Goal: Book appointment/travel/reservation

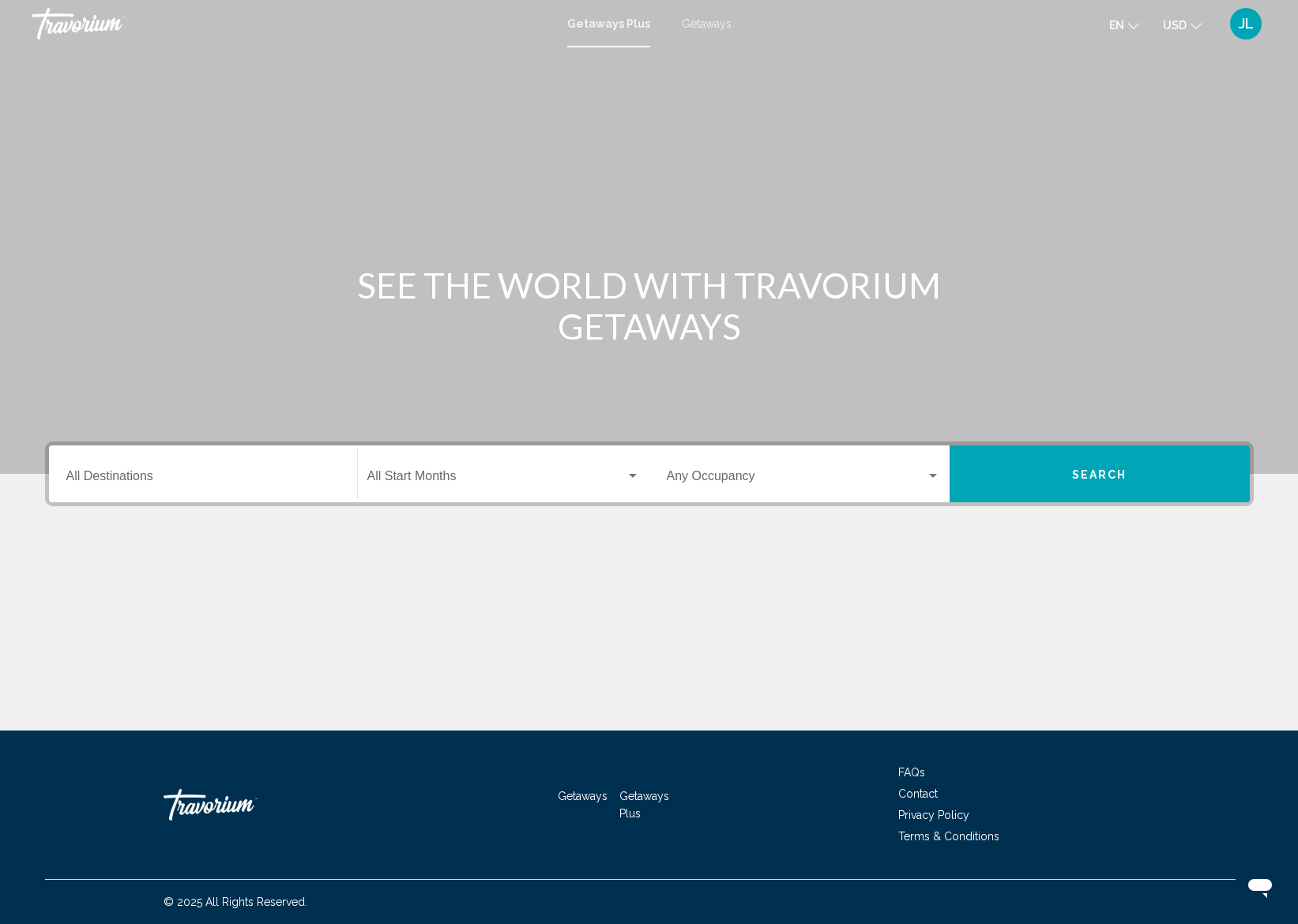
click at [145, 478] on input "Destination All Destinations" at bounding box center [202, 479] width 273 height 14
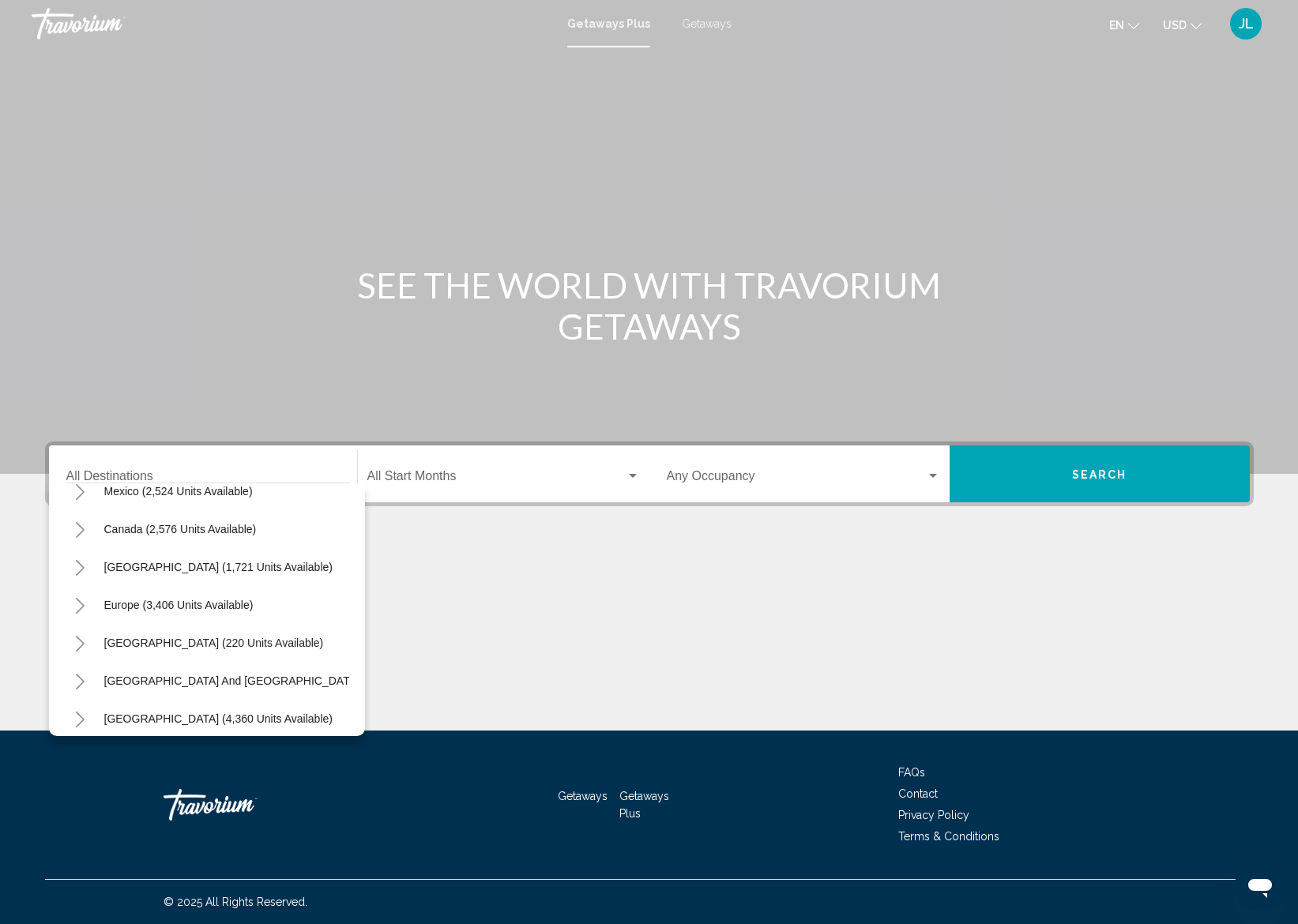
scroll to position [88, 0]
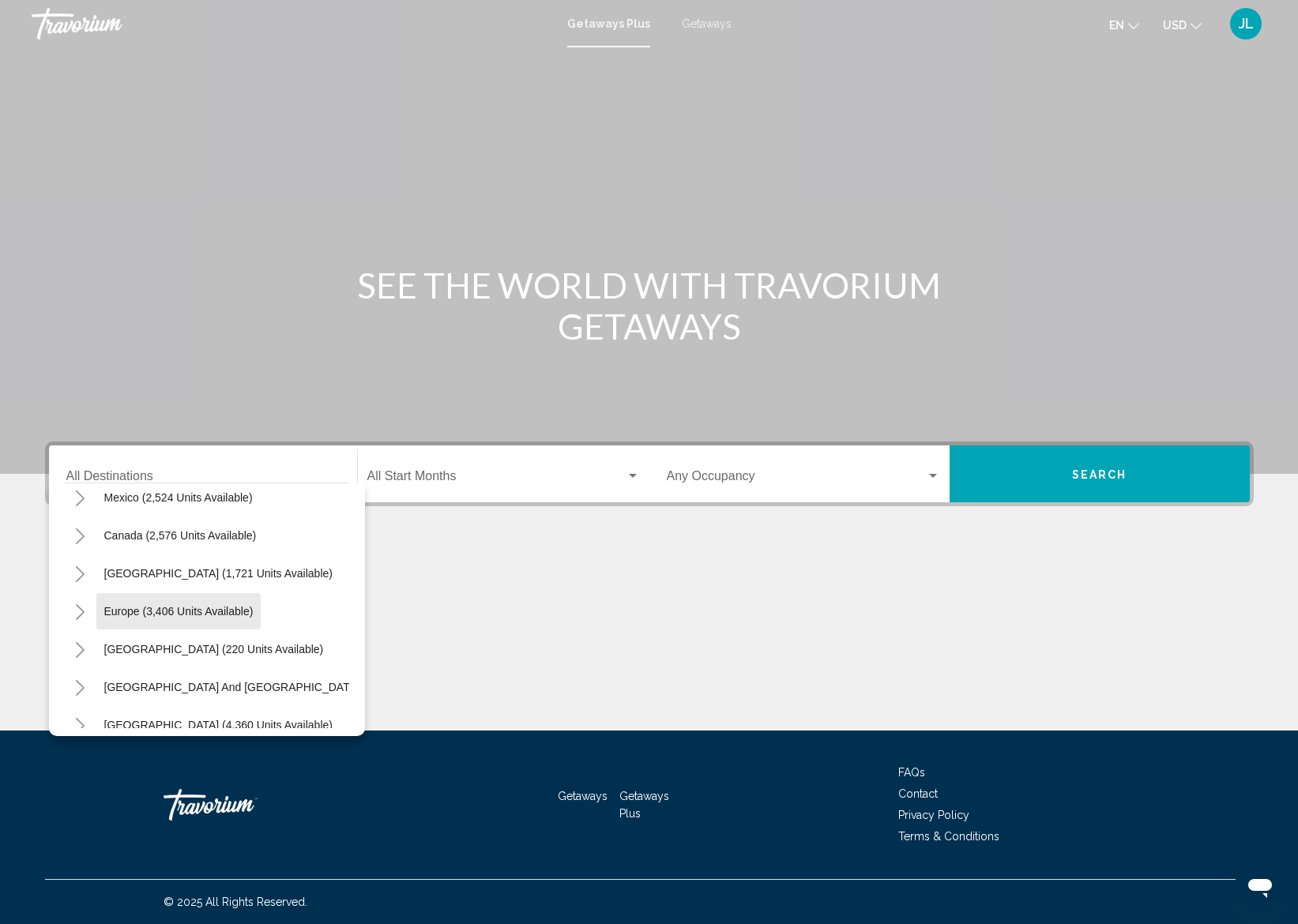
click at [183, 603] on button "Europe (3,406 units available)" at bounding box center [179, 611] width 166 height 36
type input "**********"
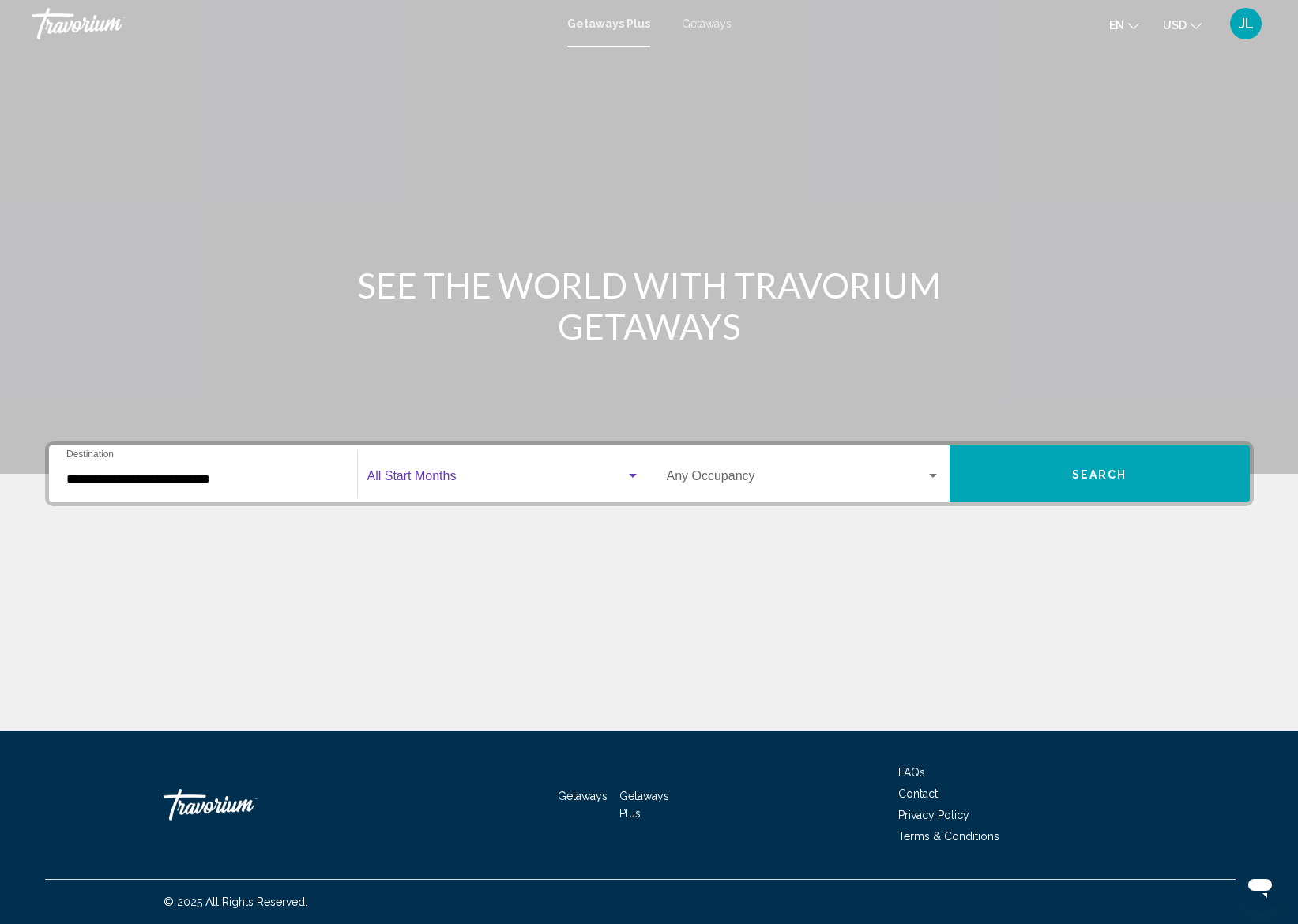
click at [486, 480] on span "Search widget" at bounding box center [497, 479] width 259 height 14
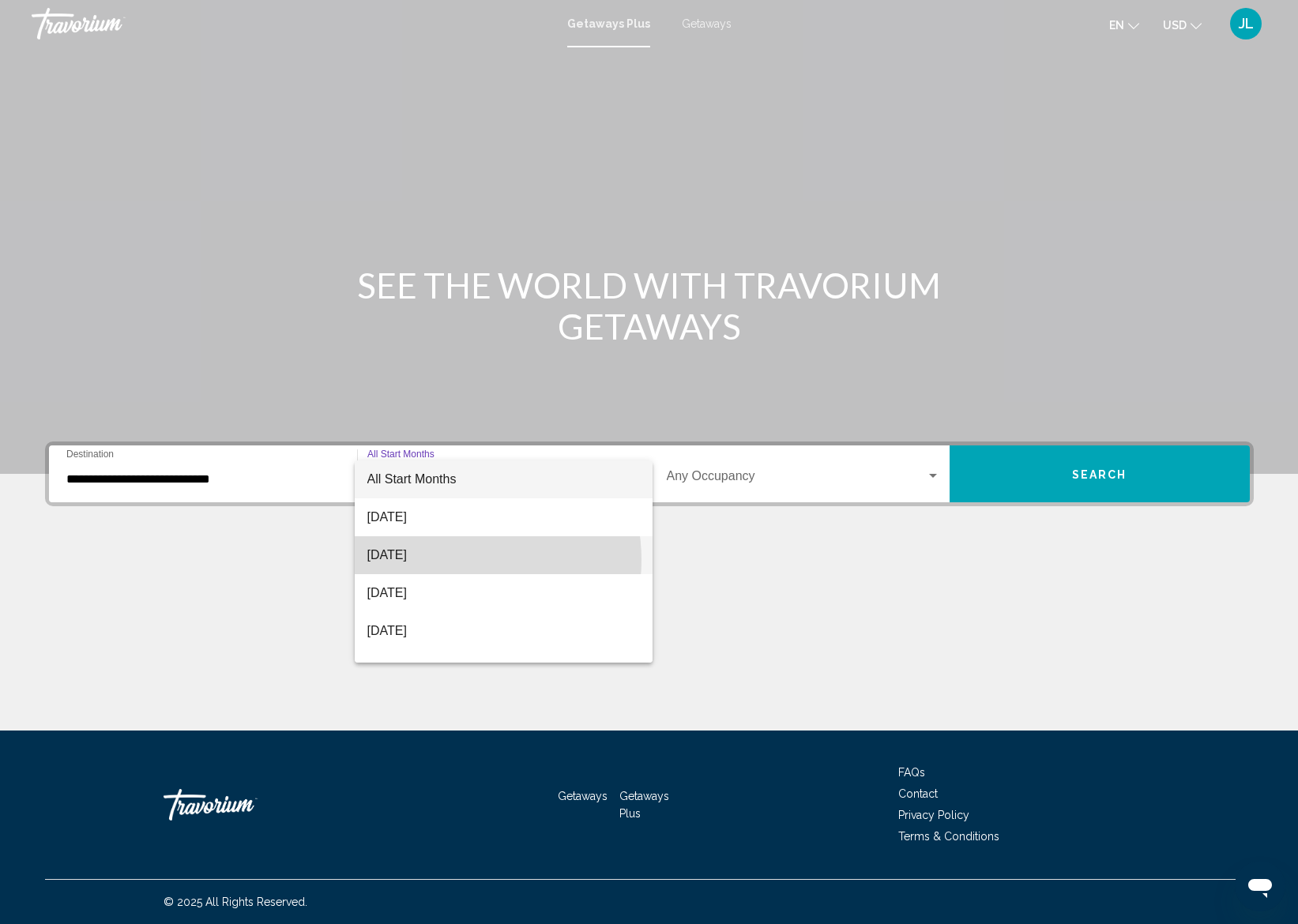
click at [451, 560] on span "[DATE]" at bounding box center [503, 555] width 272 height 38
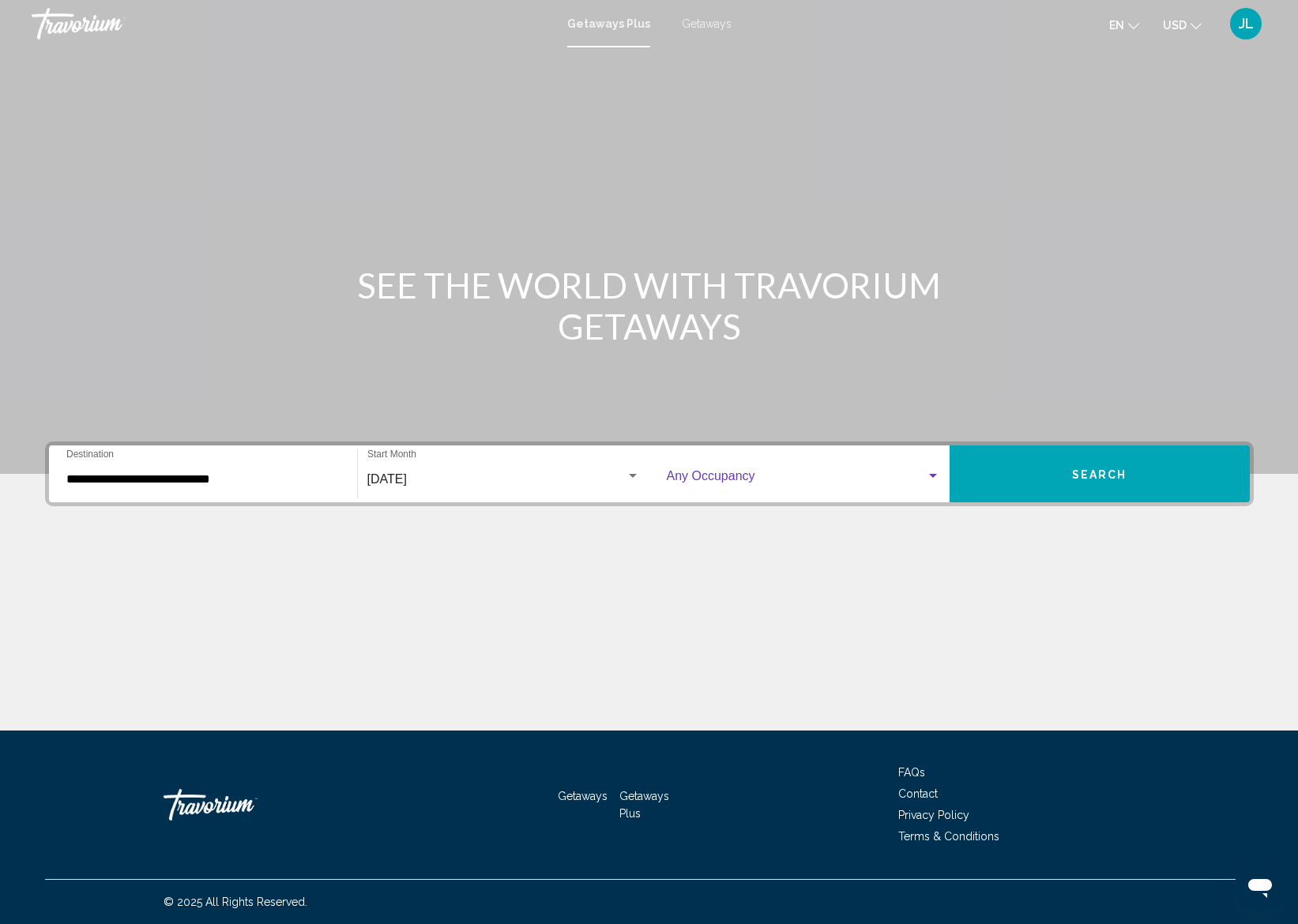
click at [938, 474] on div "Search widget" at bounding box center [933, 476] width 14 height 13
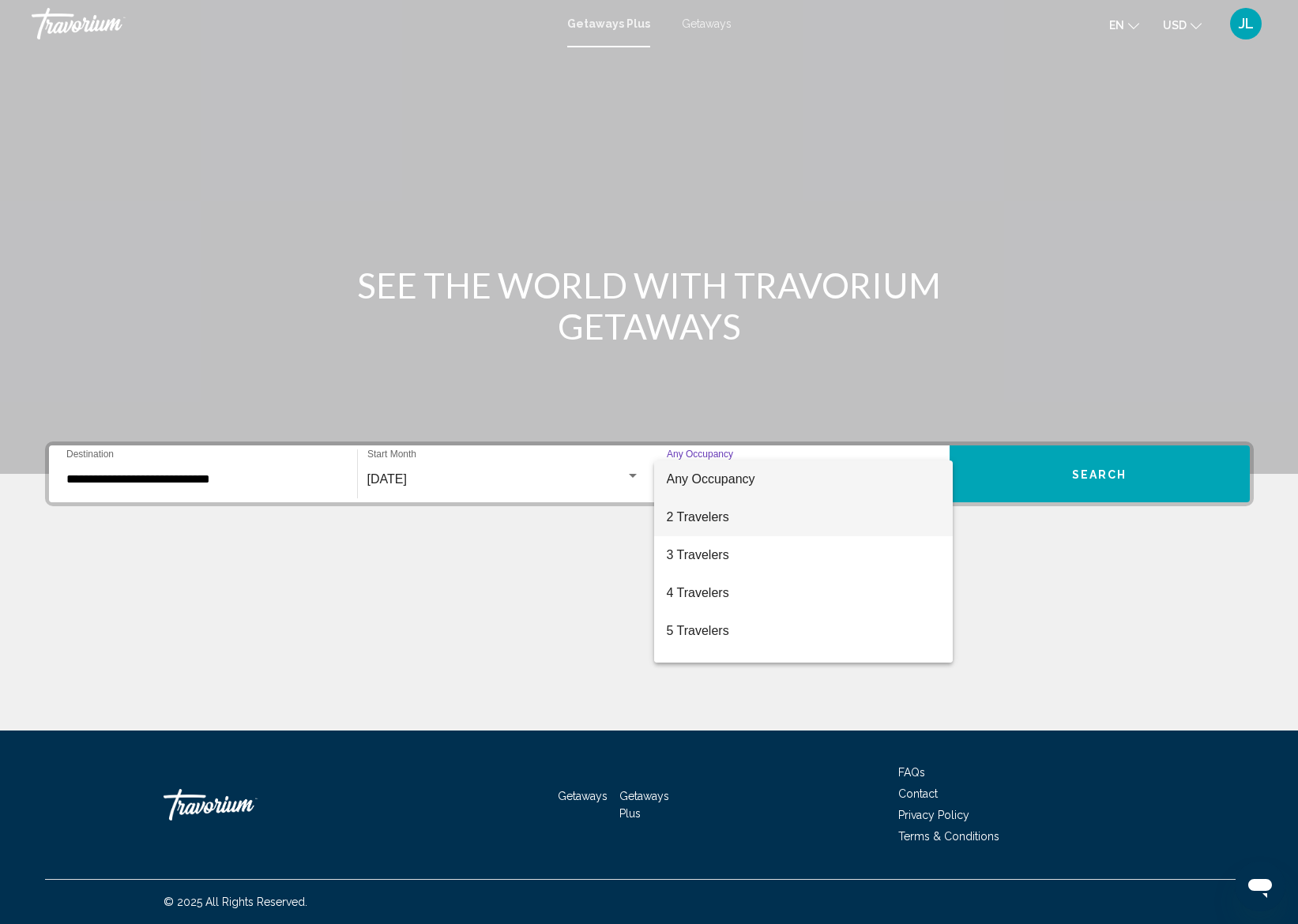
click at [709, 516] on span "2 Travelers" at bounding box center [803, 517] width 273 height 38
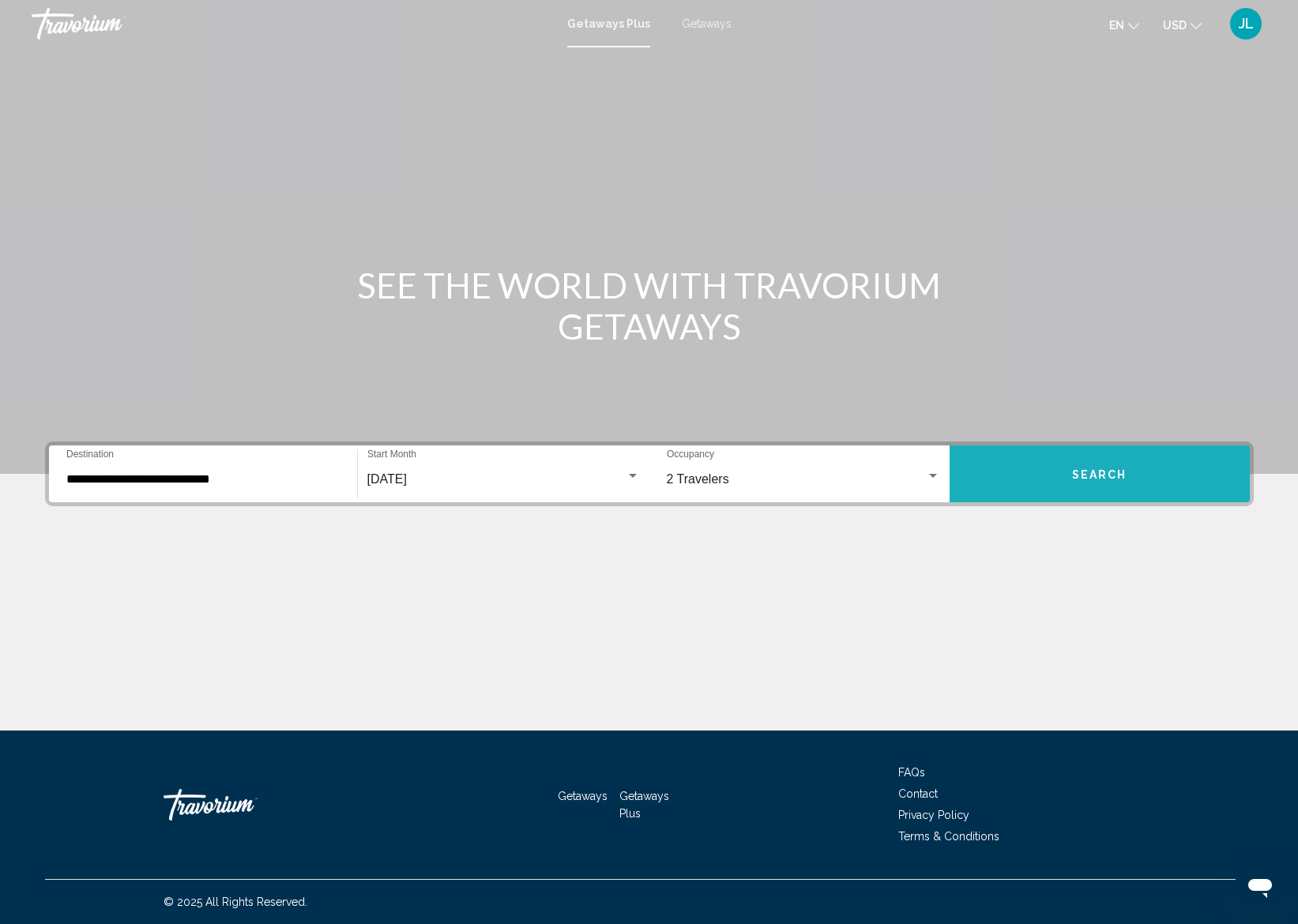
click at [1101, 476] on span "Search" at bounding box center [1100, 475] width 55 height 13
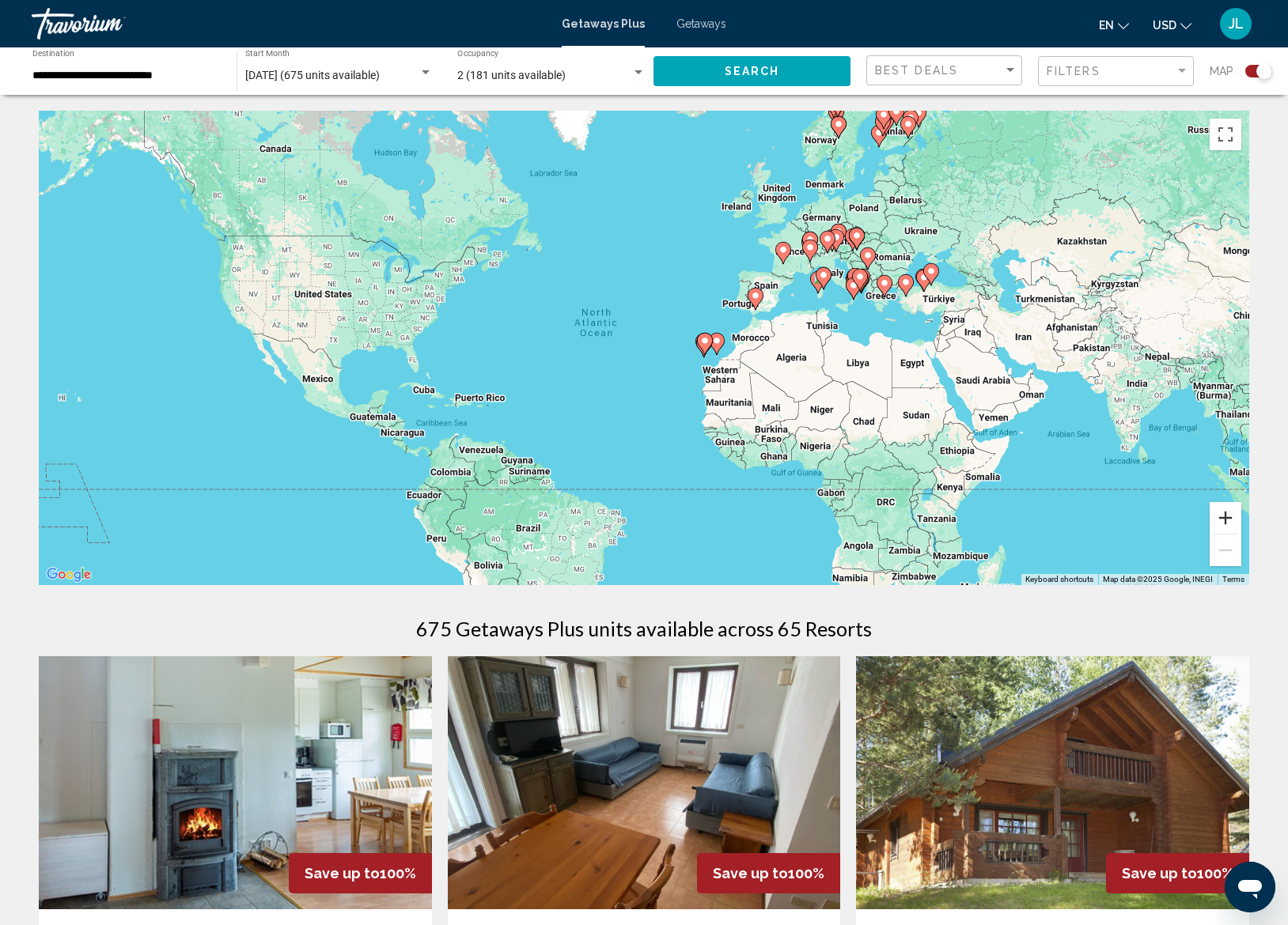
click at [1226, 520] on button "Zoom in" at bounding box center [1226, 518] width 32 height 32
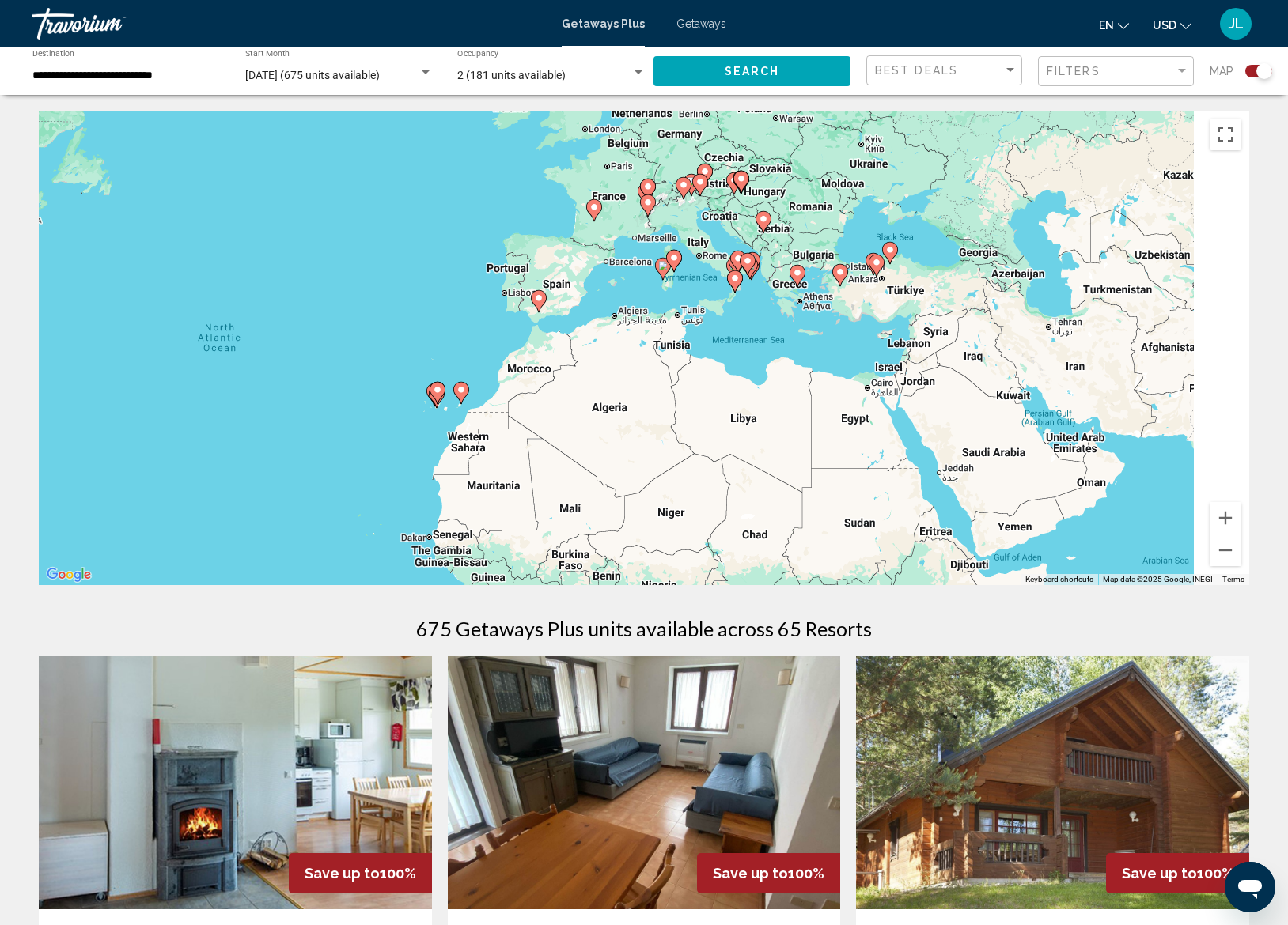
drag, startPoint x: 1077, startPoint y: 365, endPoint x: 739, endPoint y: 406, distance: 340.5
click at [740, 406] on div "To activate drag with keyboard, press Alt + Enter. Once in keyboard drag state,…" at bounding box center [644, 348] width 1211 height 474
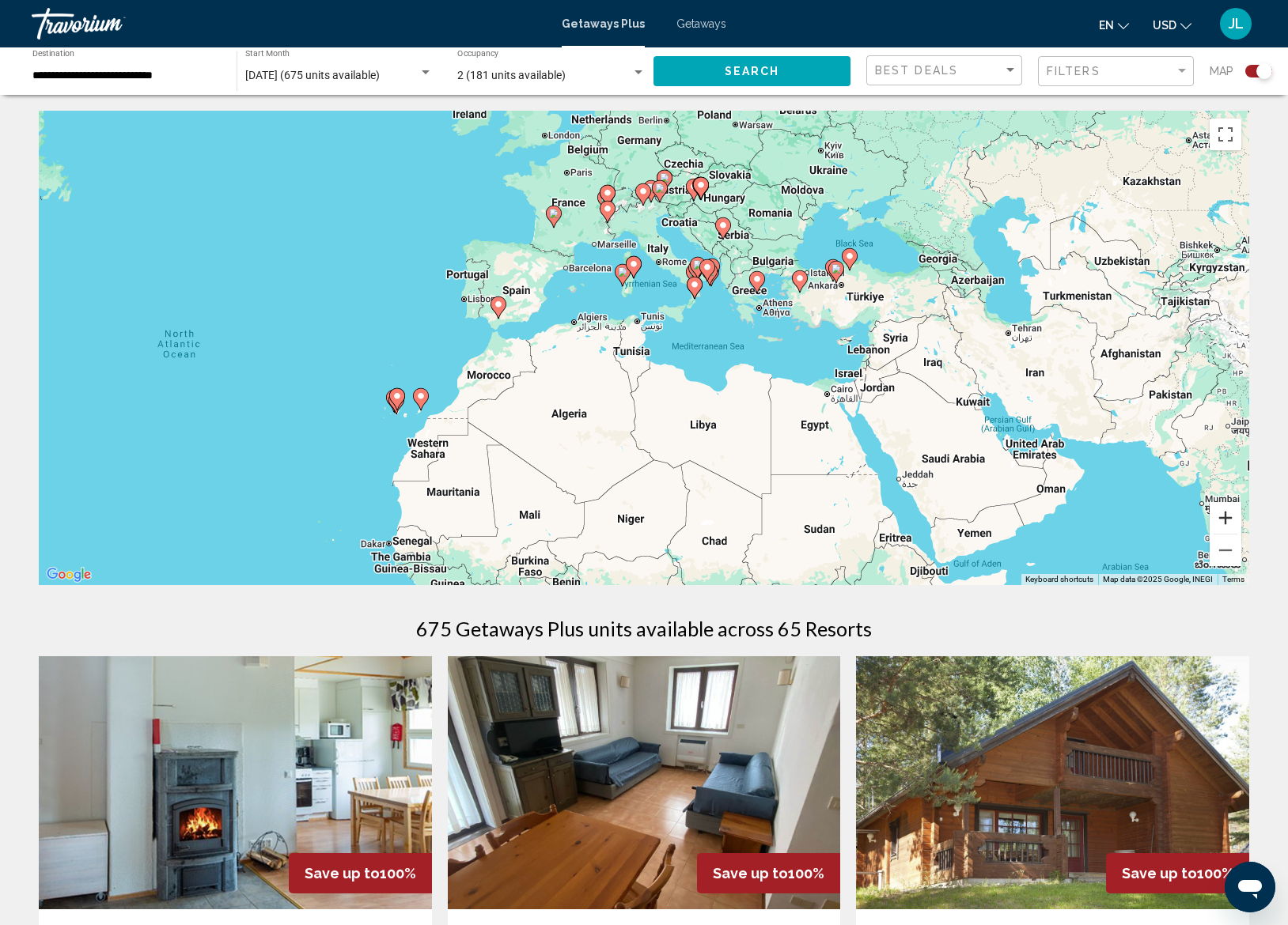
click at [1222, 519] on button "Zoom in" at bounding box center [1226, 518] width 32 height 32
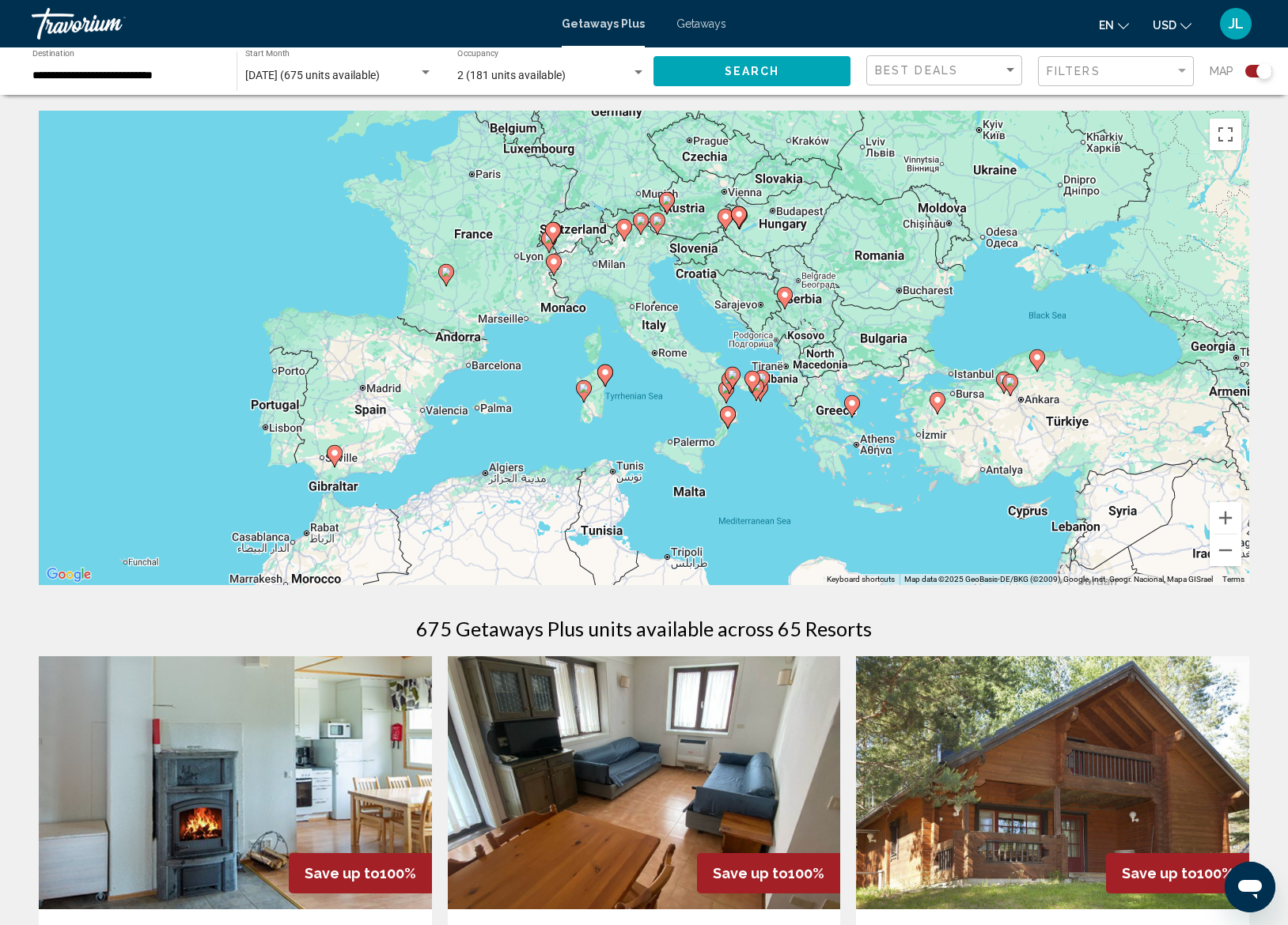
drag, startPoint x: 822, startPoint y: 311, endPoint x: 803, endPoint y: 488, distance: 178.0
click at [803, 488] on div "To activate drag with keyboard, press Alt + Enter. Once in keyboard drag state,…" at bounding box center [644, 348] width 1211 height 474
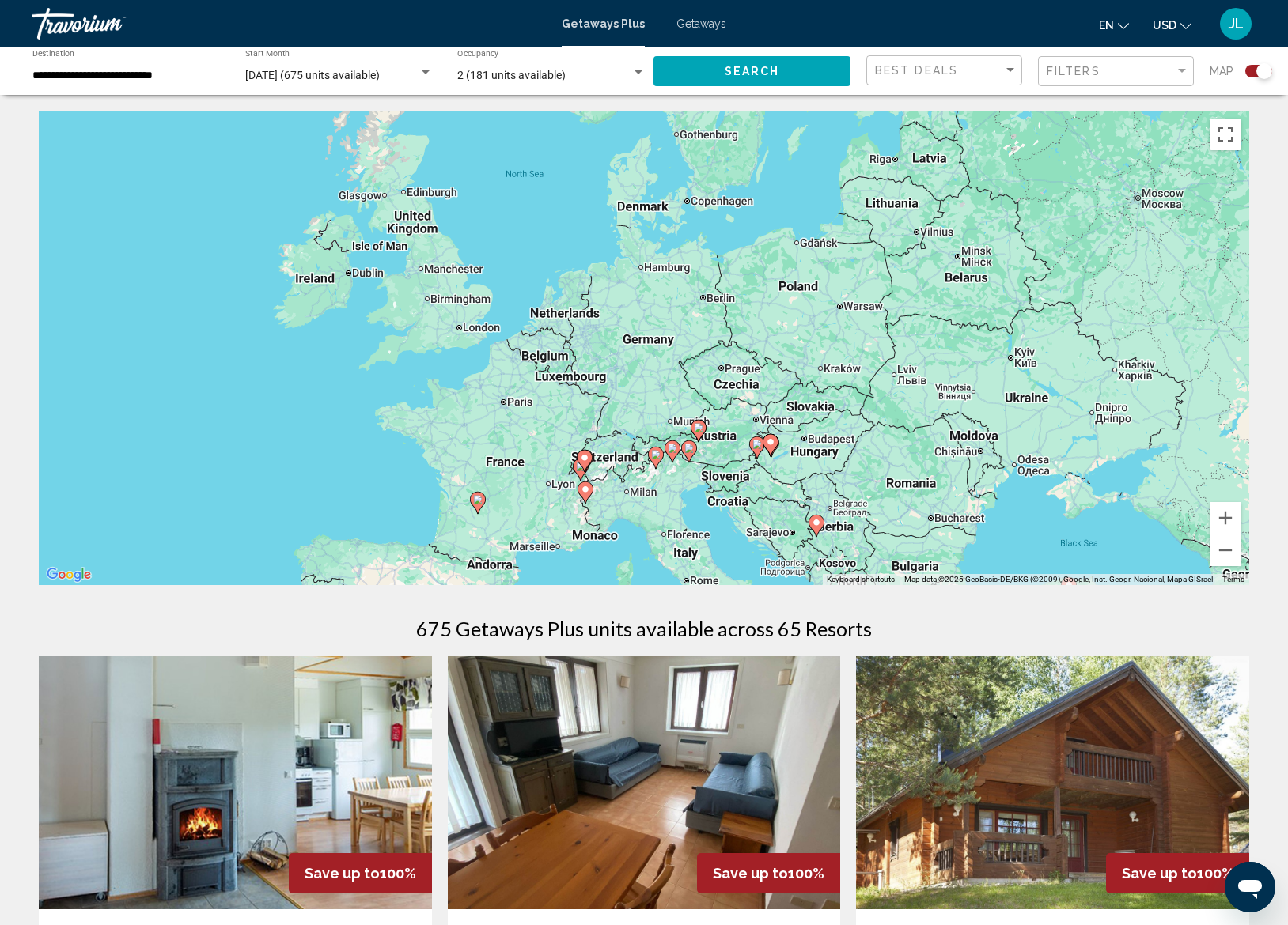
drag, startPoint x: 867, startPoint y: 285, endPoint x: 901, endPoint y: 524, distance: 241.4
click at [901, 524] on div "To activate drag with keyboard, press Alt + Enter. Once in keyboard drag state,…" at bounding box center [644, 348] width 1211 height 474
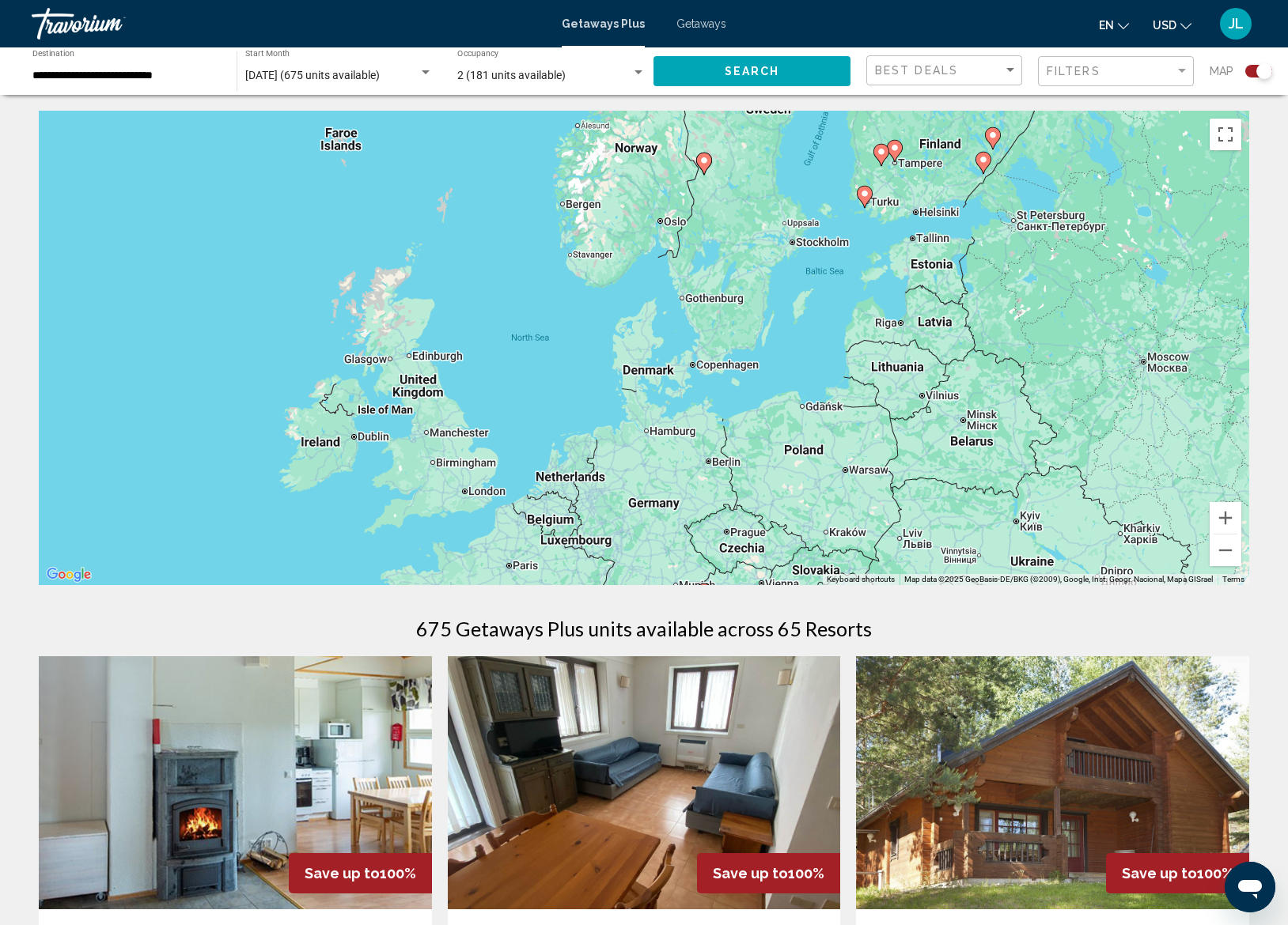
drag, startPoint x: 884, startPoint y: 385, endPoint x: 888, endPoint y: 538, distance: 153.1
click at [888, 538] on div "To activate drag with keyboard, press Alt + Enter. Once in keyboard drag state,…" at bounding box center [644, 348] width 1211 height 474
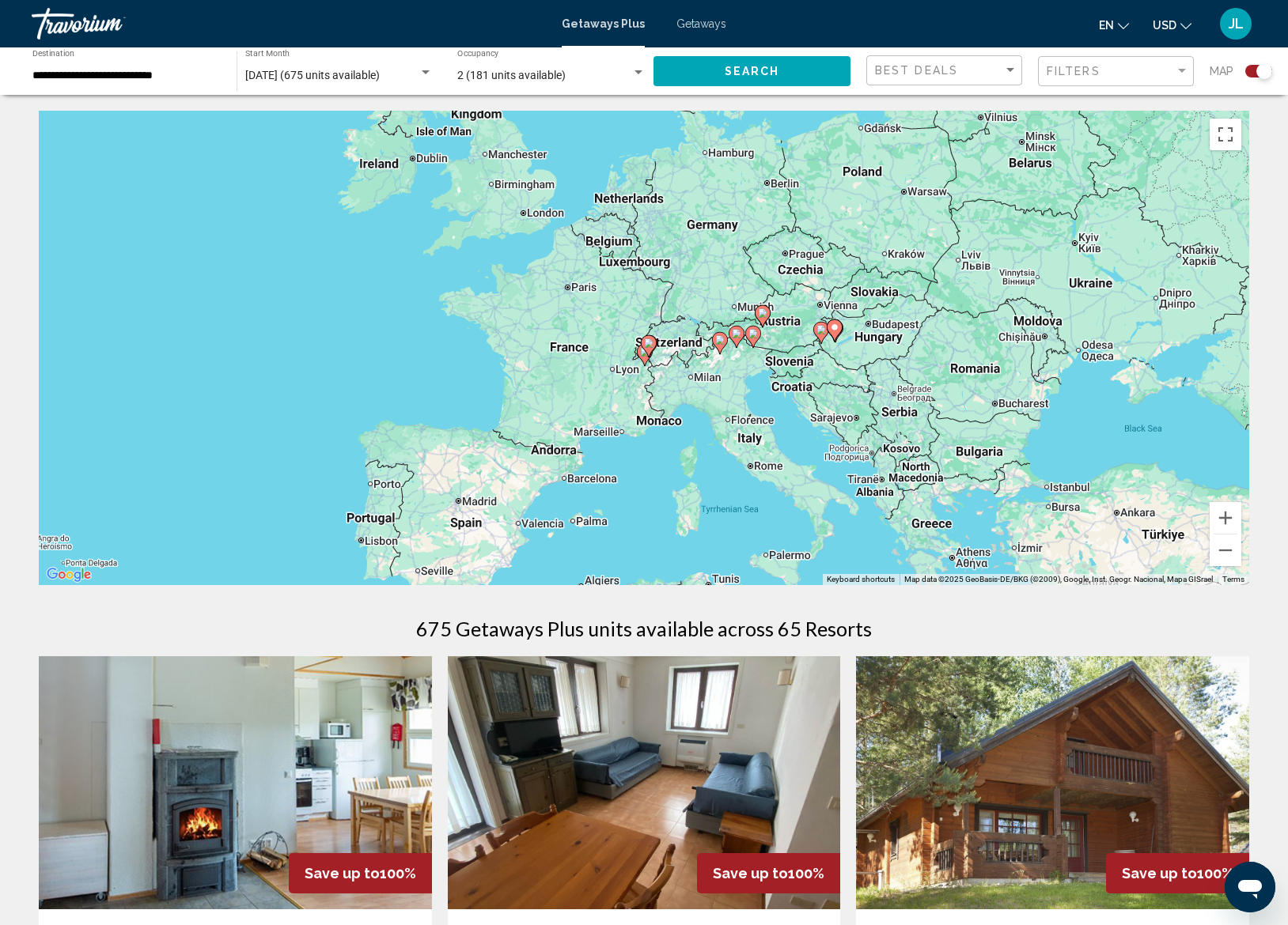
drag, startPoint x: 936, startPoint y: 376, endPoint x: 994, endPoint y: 94, distance: 287.9
click at [1227, 518] on button "Zoom in" at bounding box center [1226, 518] width 32 height 32
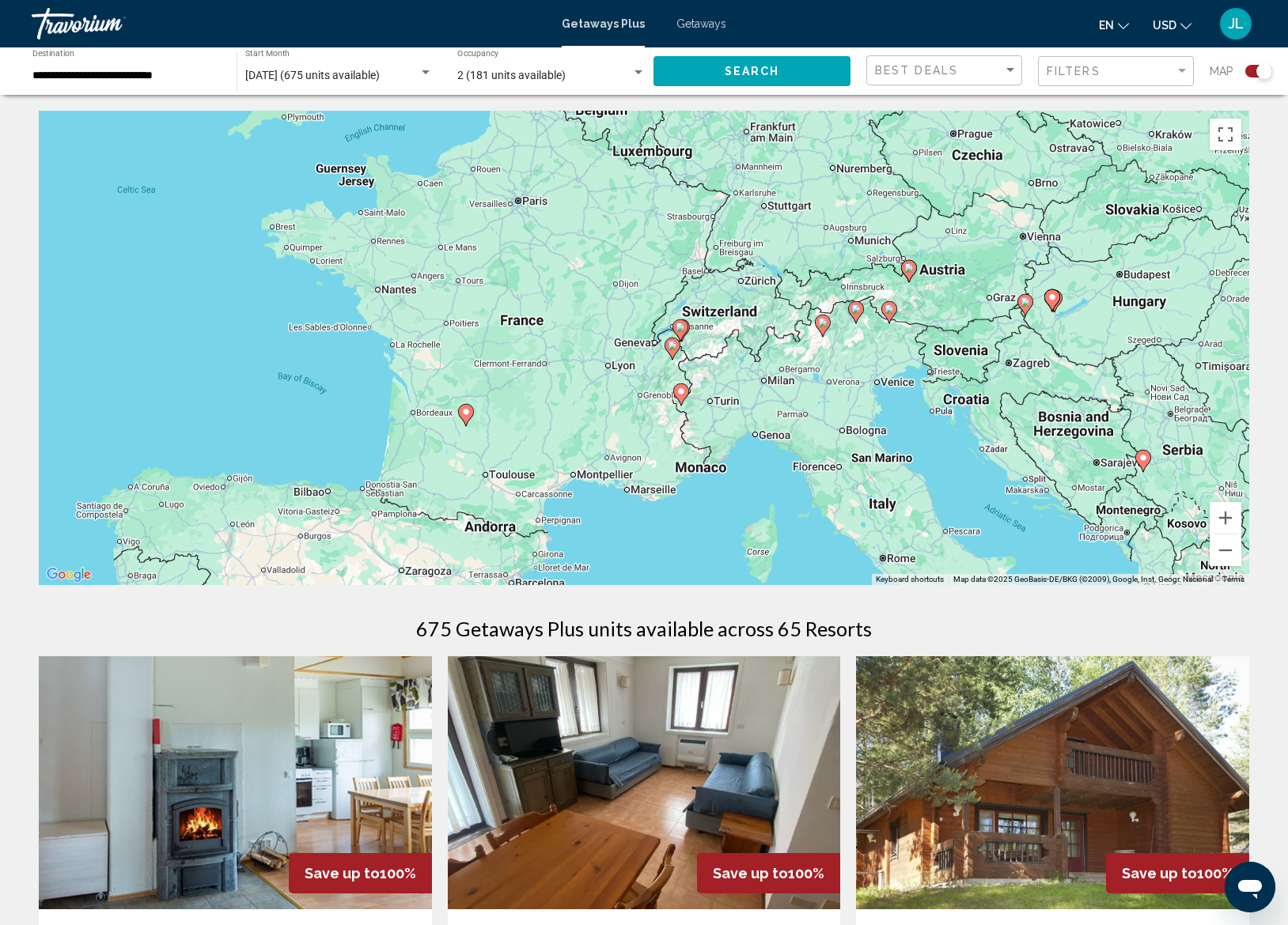
drag, startPoint x: 753, startPoint y: 386, endPoint x: 781, endPoint y: 359, distance: 38.9
click at [781, 359] on div "To activate drag with keyboard, press Alt + Enter. Once in keyboard drag state,…" at bounding box center [644, 348] width 1211 height 474
click at [521, 205] on div "To activate drag with keyboard, press Alt + Enter. Once in keyboard drag state,…" at bounding box center [644, 348] width 1211 height 474
